Goal: Task Accomplishment & Management: Manage account settings

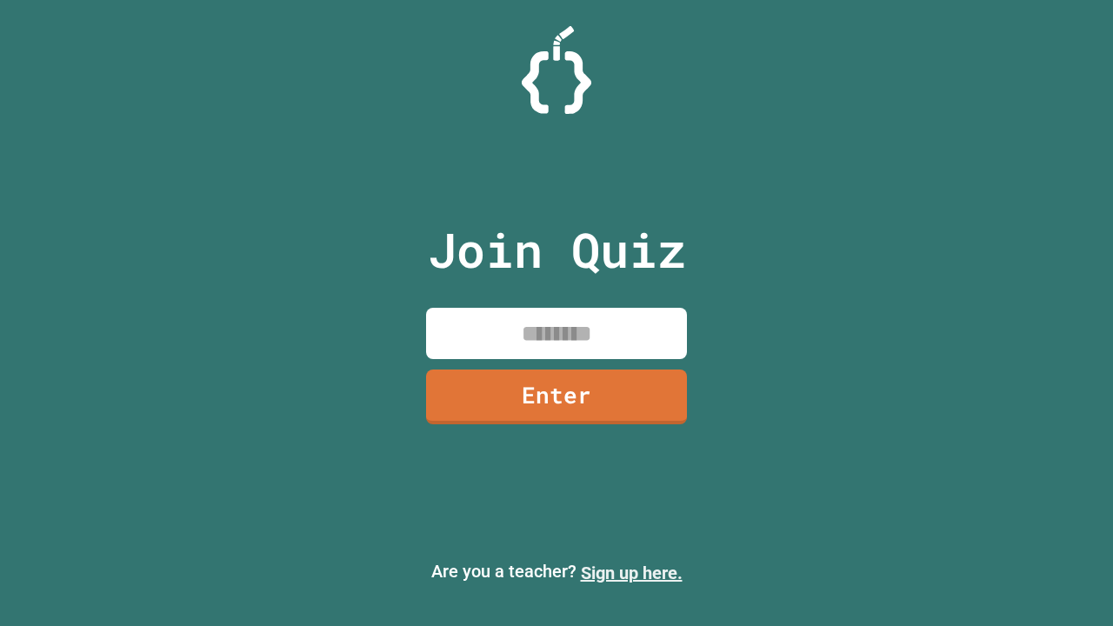
click at [631, 573] on link "Sign up here." at bounding box center [632, 573] width 102 height 21
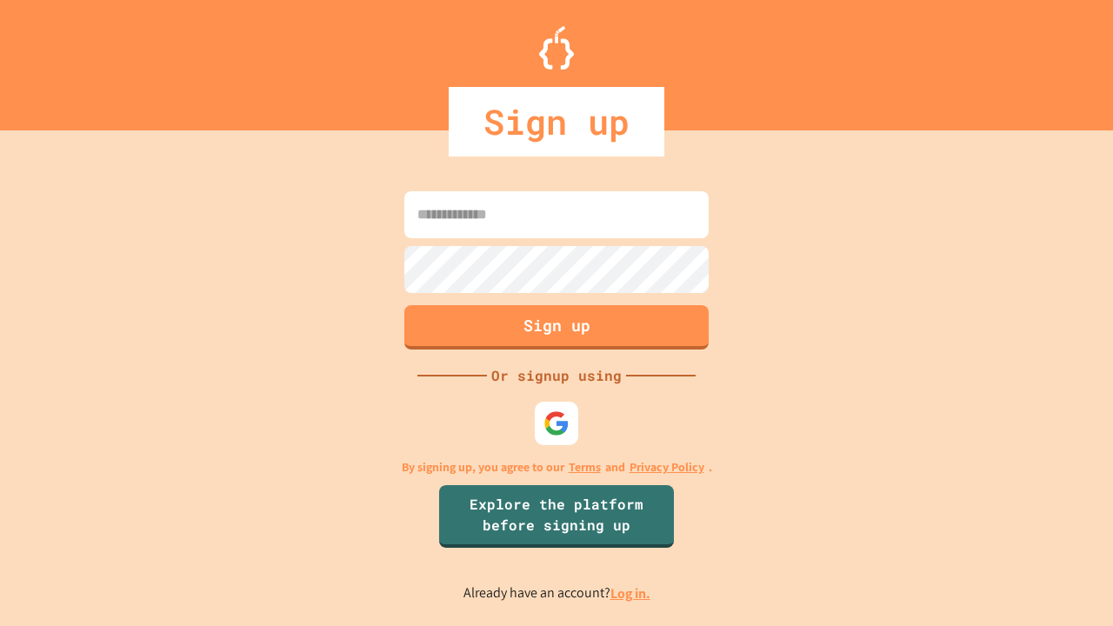
click at [631, 593] on link "Log in." at bounding box center [631, 593] width 40 height 18
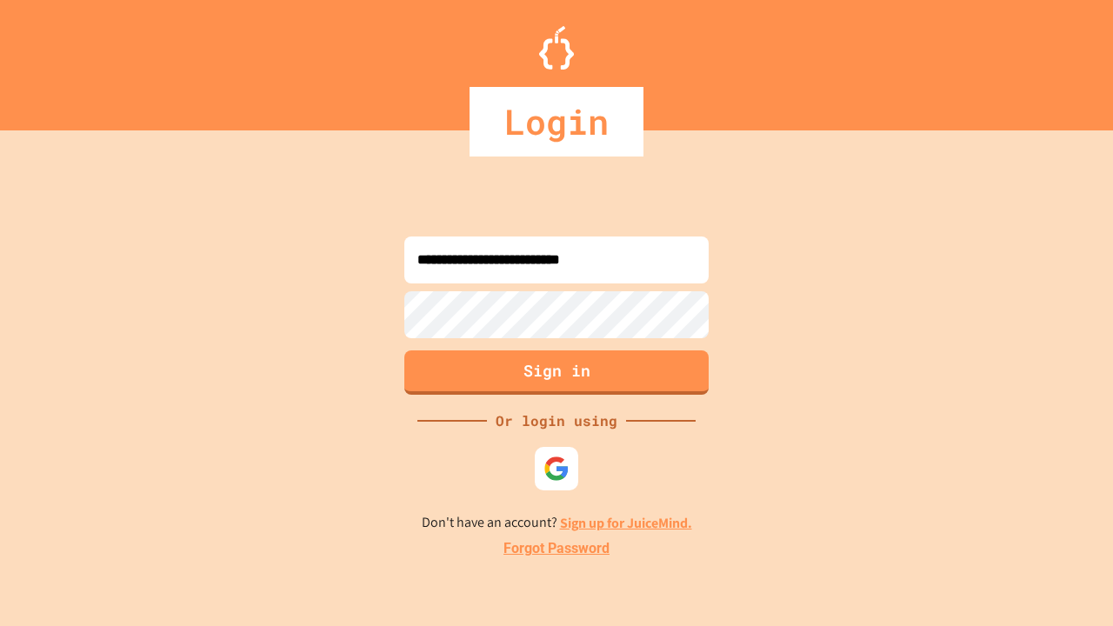
type input "**********"
